Goal: Task Accomplishment & Management: Complete application form

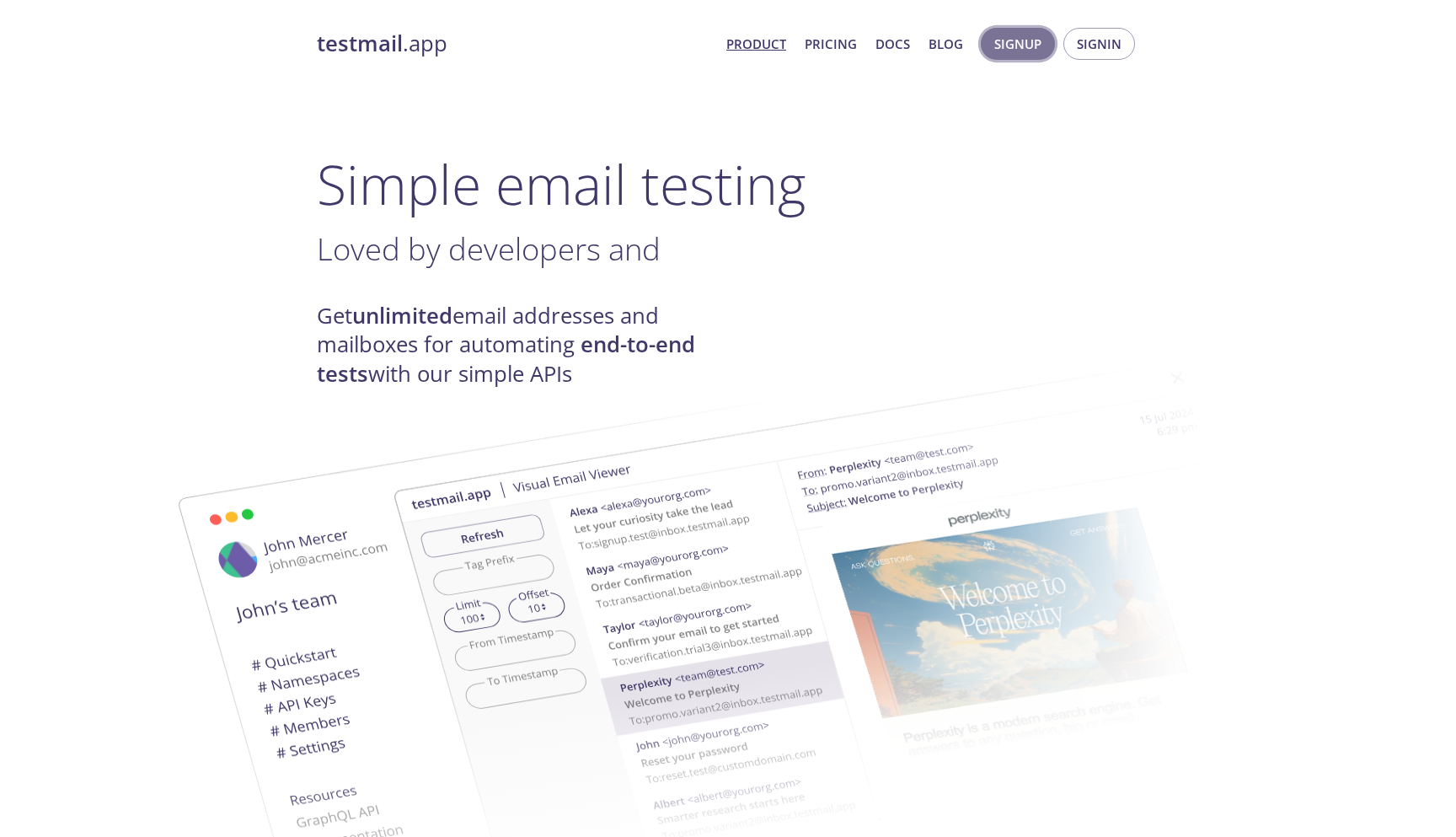
click at [1030, 49] on span "Signup" at bounding box center [1018, 44] width 47 height 22
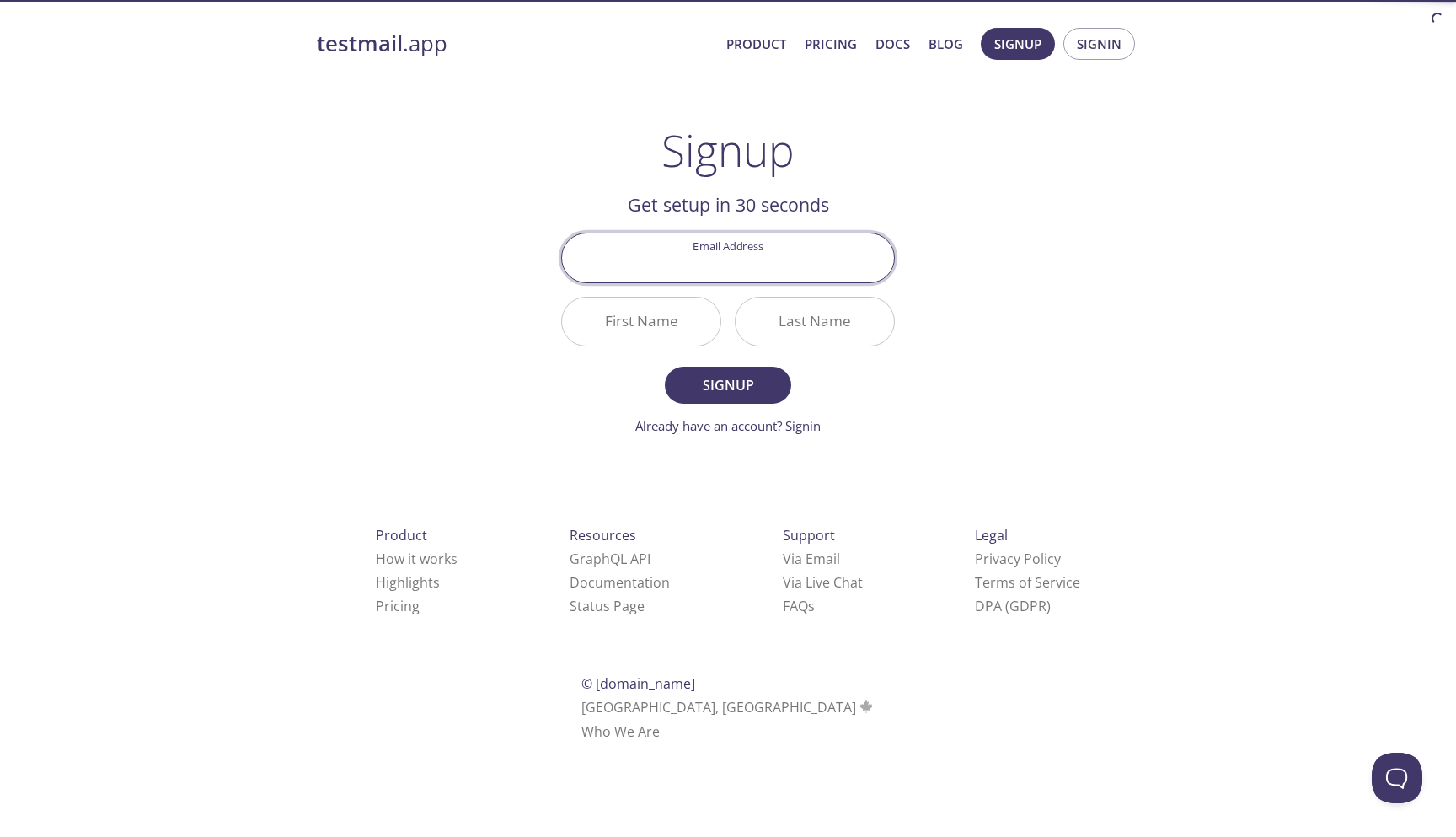
click at [777, 260] on input "Email Address" at bounding box center [728, 257] width 332 height 48
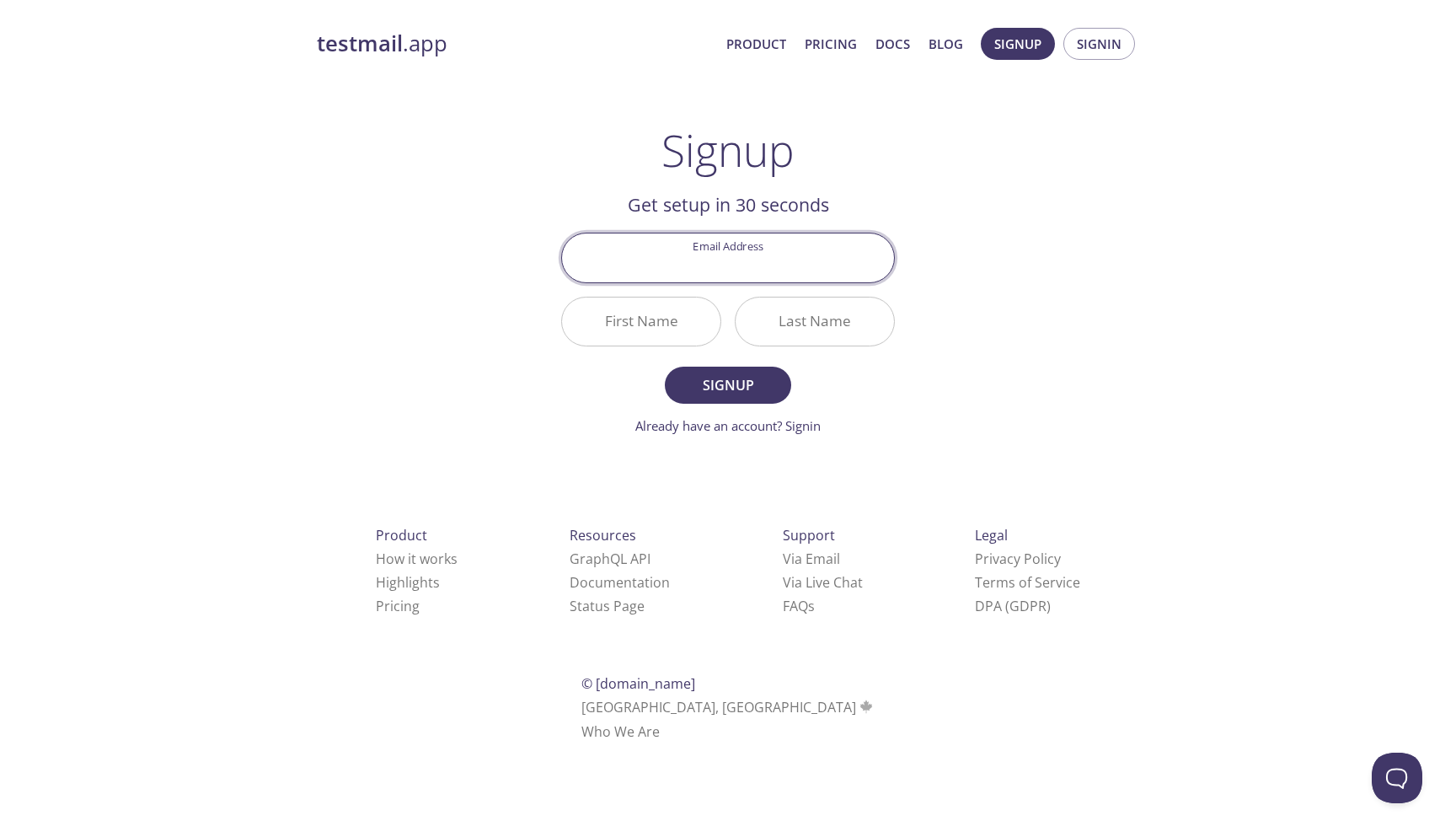
type input "[EMAIL_ADDRESS][DOMAIN_NAME]"
click at [723, 387] on span "Signup" at bounding box center [728, 386] width 89 height 24
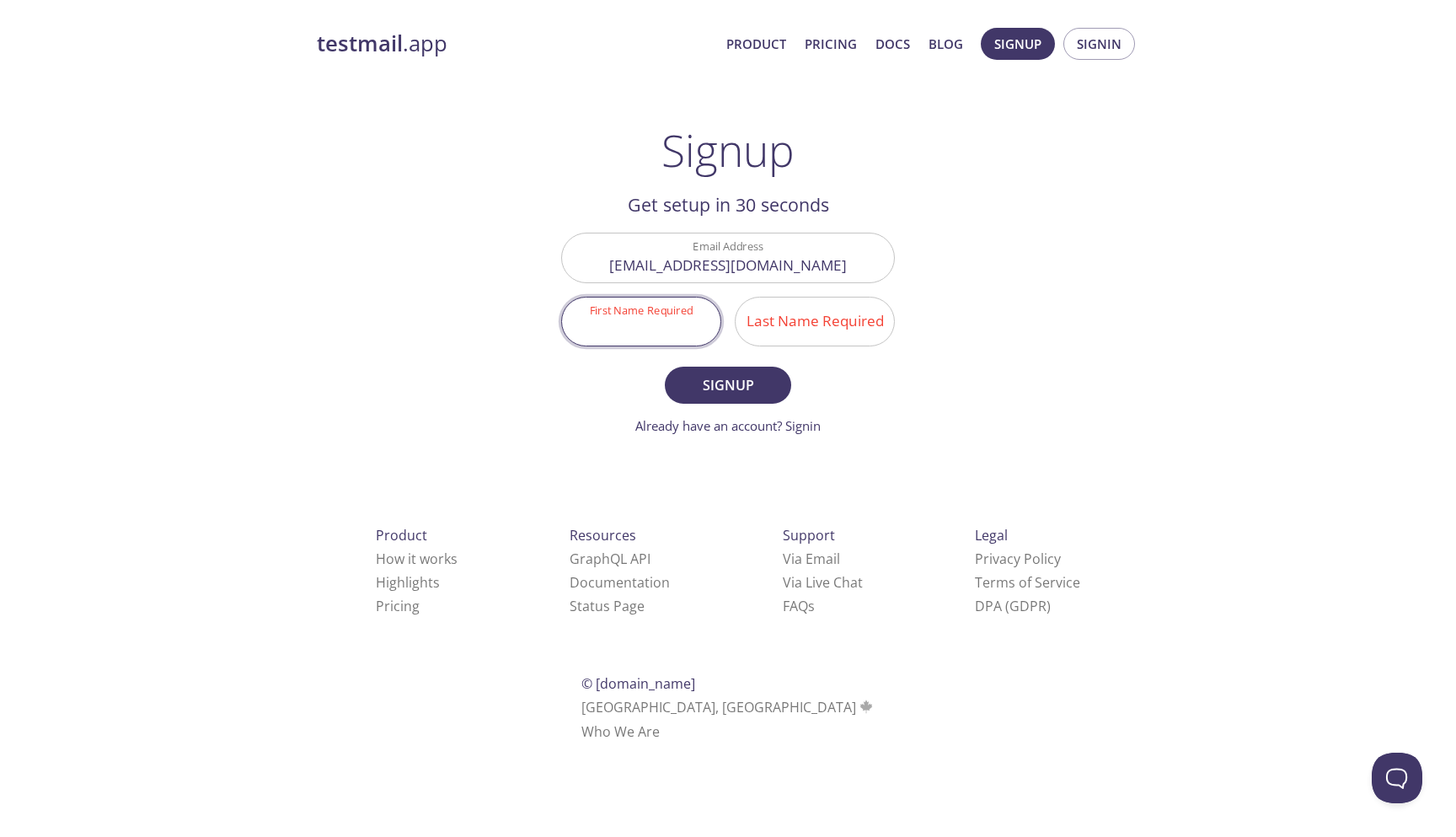
click at [669, 318] on input "First Name Required" at bounding box center [641, 321] width 159 height 48
type input "[PERSON_NAME]"
click at [806, 325] on input "Last Name Required" at bounding box center [815, 321] width 159 height 48
type input "[PERSON_NAME]"
click at [741, 369] on button "Signup" at bounding box center [728, 386] width 127 height 37
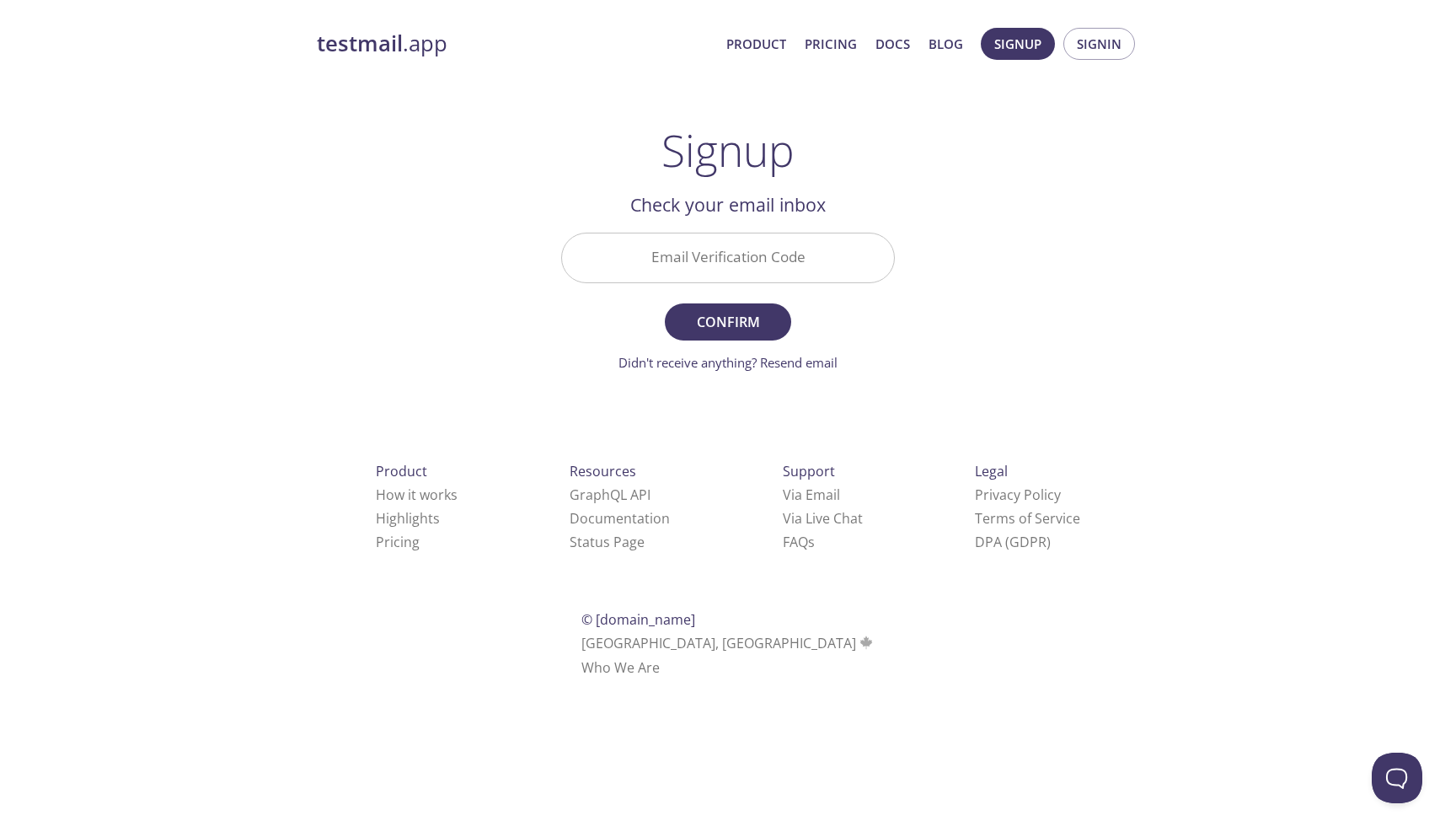
click at [787, 259] on input "Email Verification Code" at bounding box center [728, 257] width 332 height 48
type input "d"
type input "D3JD419"
click at [665, 304] on button "Confirm" at bounding box center [728, 322] width 127 height 37
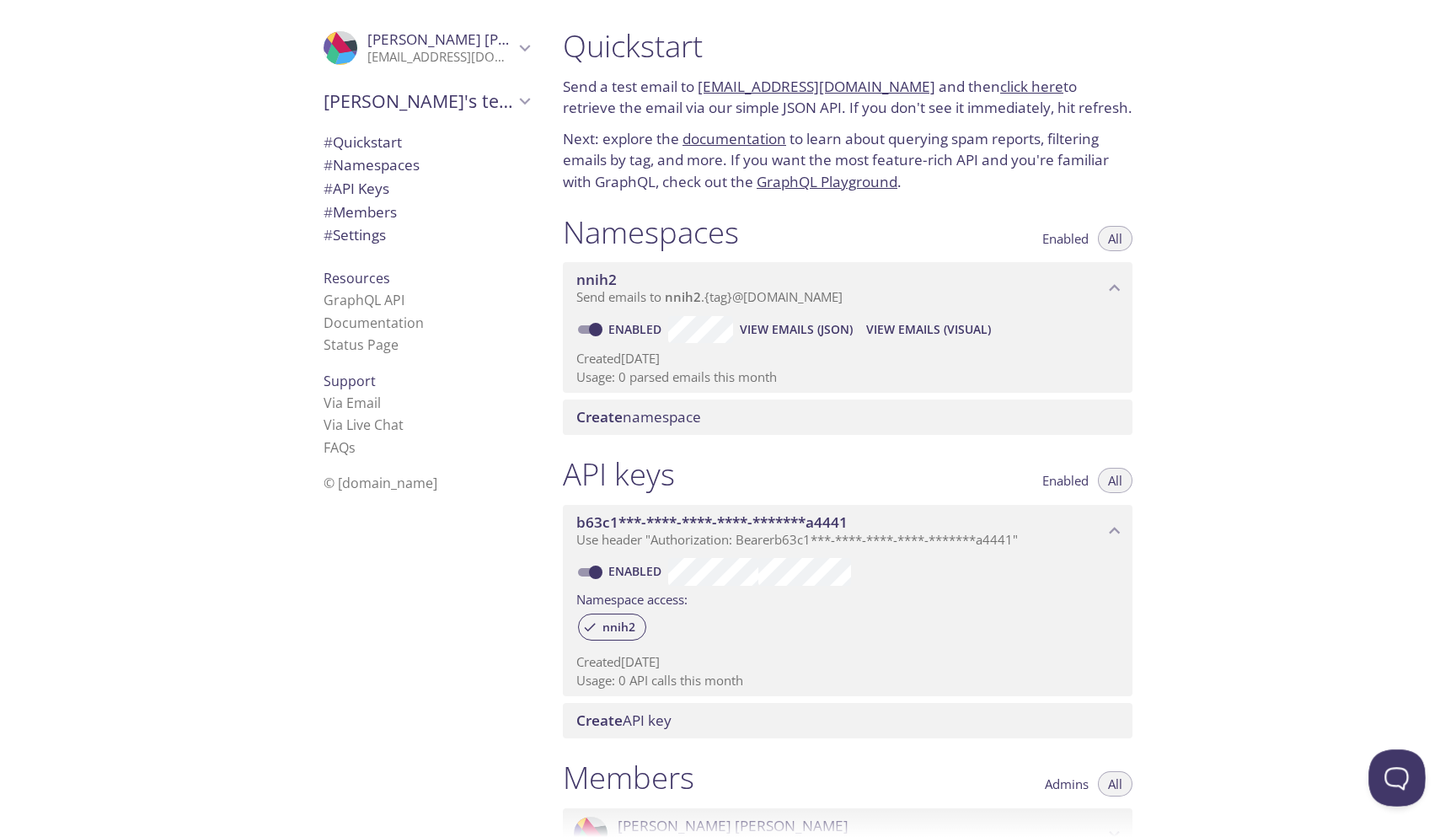
click at [1395, 789] on button "Open Beacon popover" at bounding box center [1394, 775] width 51 height 51
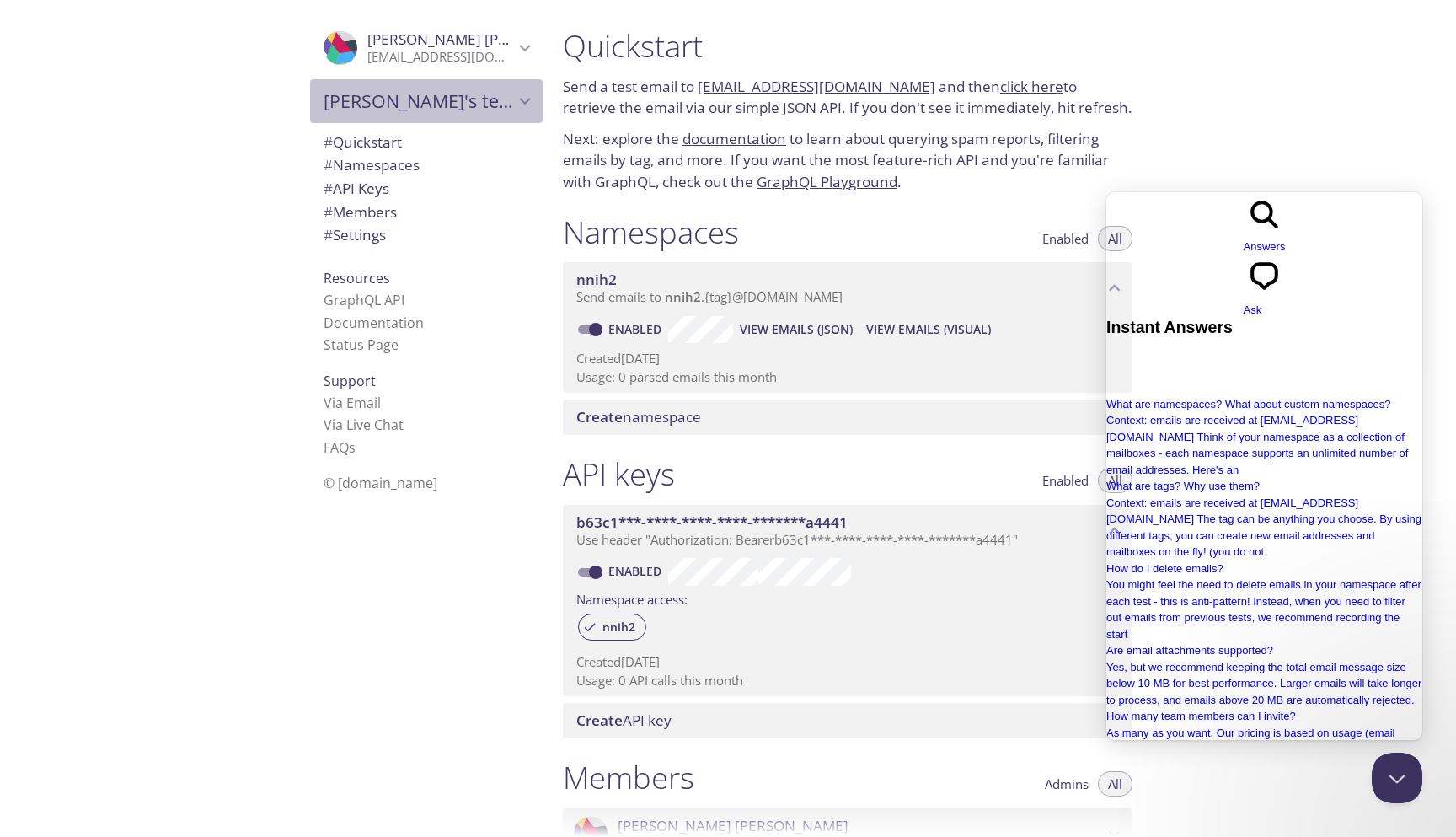
click at [502, 92] on span "[PERSON_NAME]'s team" at bounding box center [419, 101] width 191 height 24
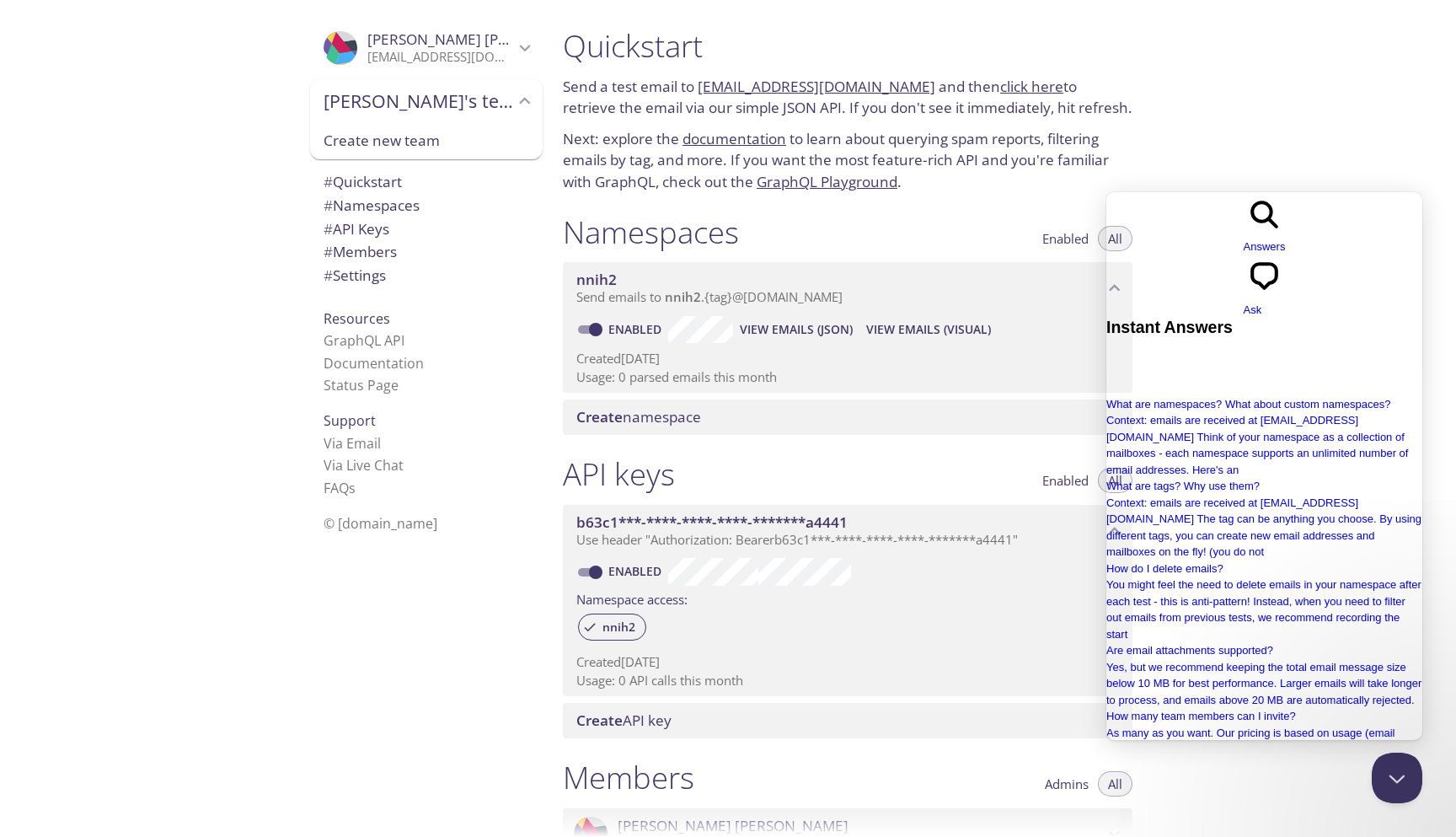
click at [1320, 103] on div "Quickstart Send a test email to [EMAIL_ADDRESS][DOMAIN_NAME] and then click her…" at bounding box center [1002, 418] width 907 height 837
